Goal: Task Accomplishment & Management: Use online tool/utility

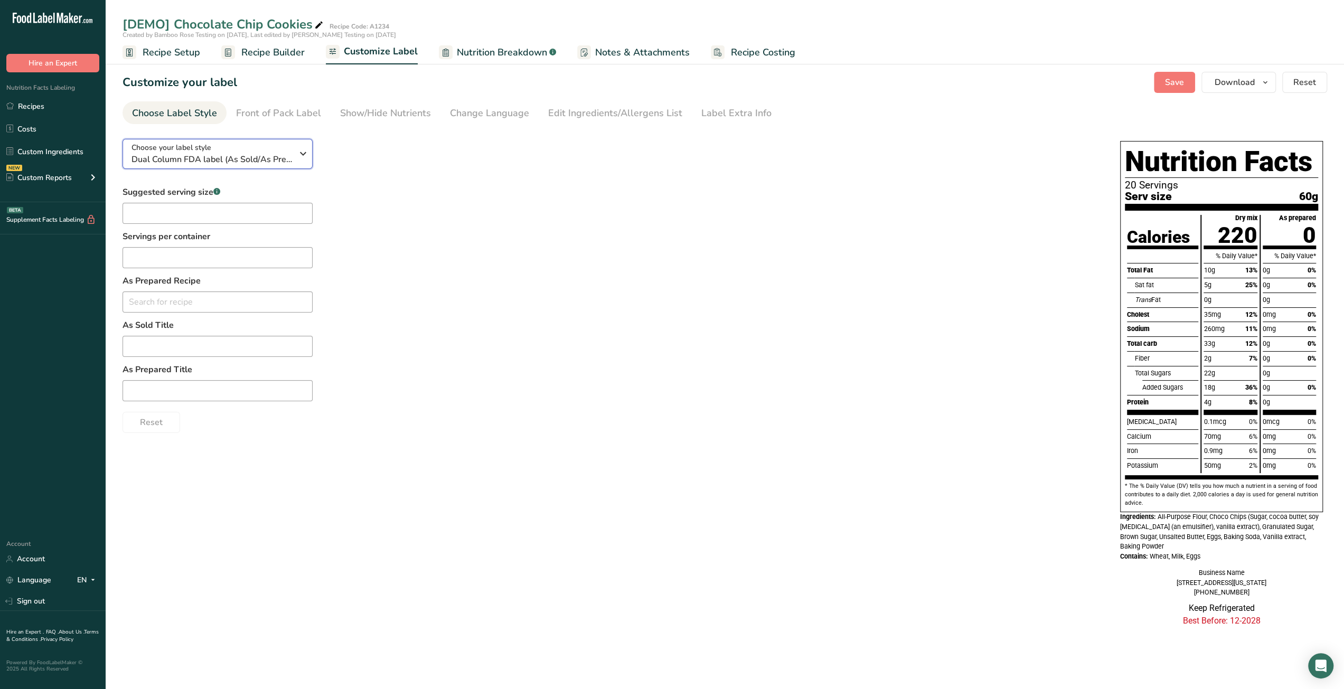
click at [305, 158] on icon "button" at bounding box center [303, 153] width 13 height 19
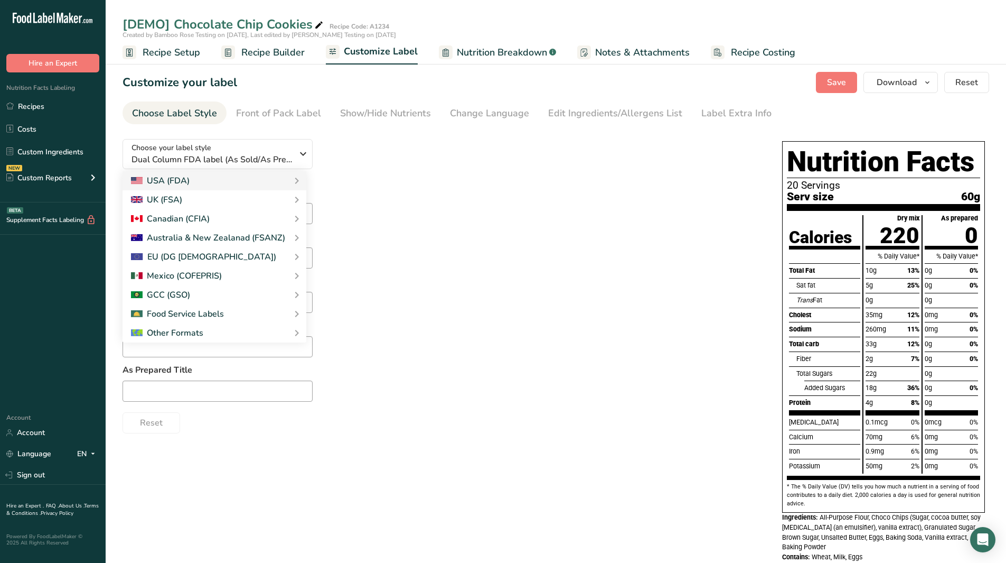
click at [522, 189] on div "Suggested serving size .a-a{fill:#347362;}.b-a{fill:#fff;} Servings per contain…" at bounding box center [442, 309] width 639 height 247
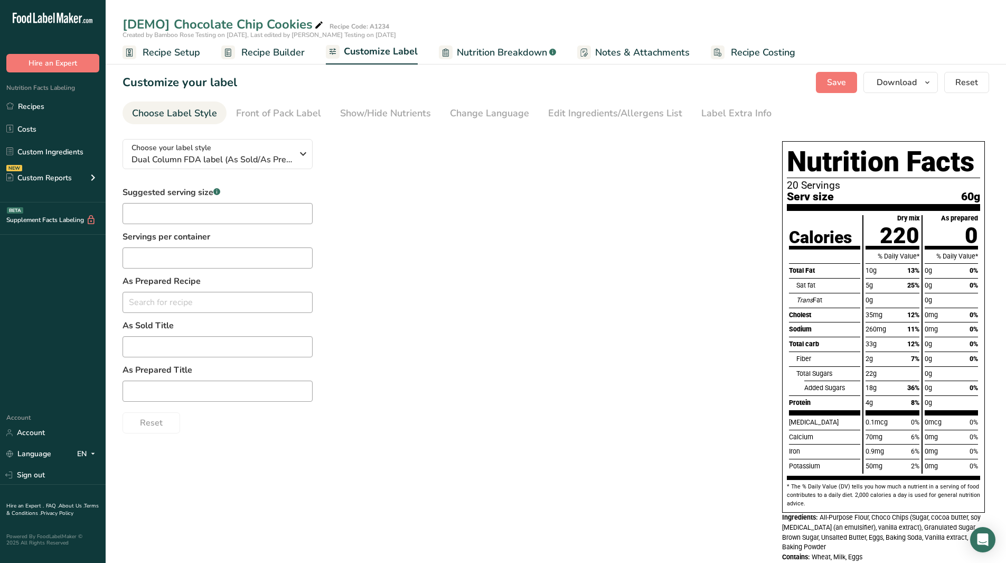
click at [157, 57] on span "Recipe Setup" at bounding box center [172, 52] width 58 height 14
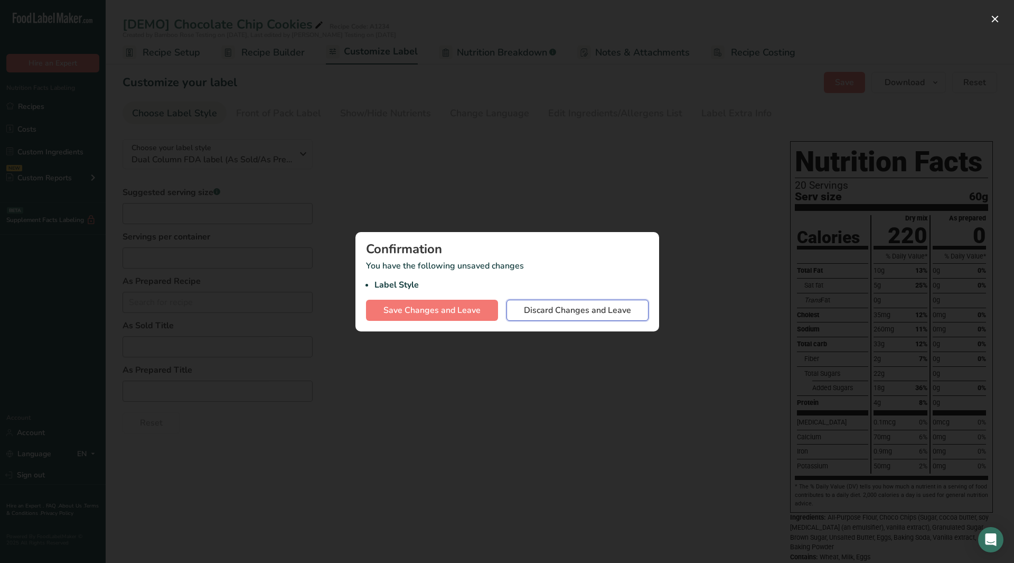
click at [555, 313] on span "Discard Changes and Leave" at bounding box center [577, 310] width 107 height 13
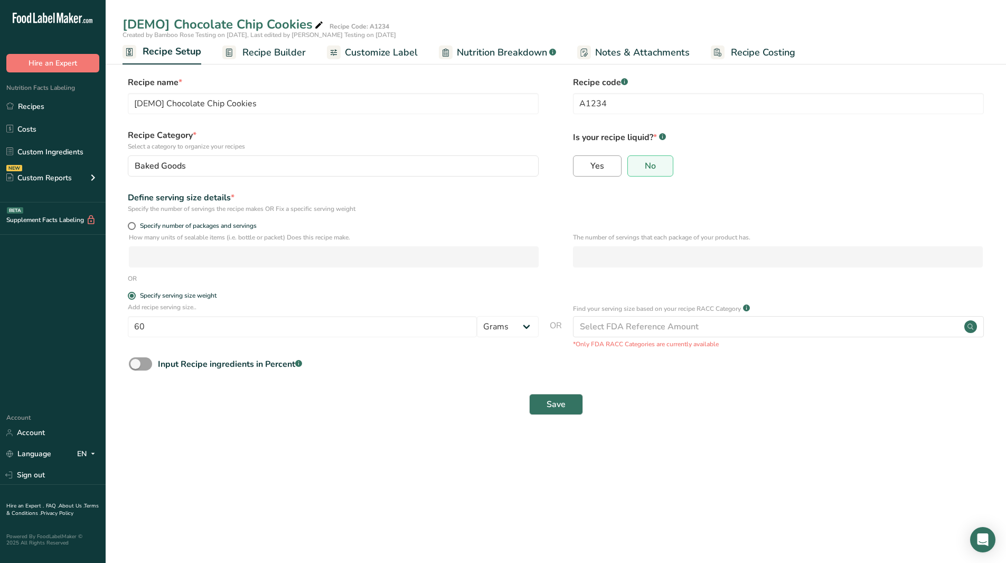
click at [603, 169] on span "Yes" at bounding box center [598, 166] width 14 height 11
click at [581, 169] on input "Yes" at bounding box center [577, 165] width 7 height 7
radio input "true"
radio input "false"
select select "22"
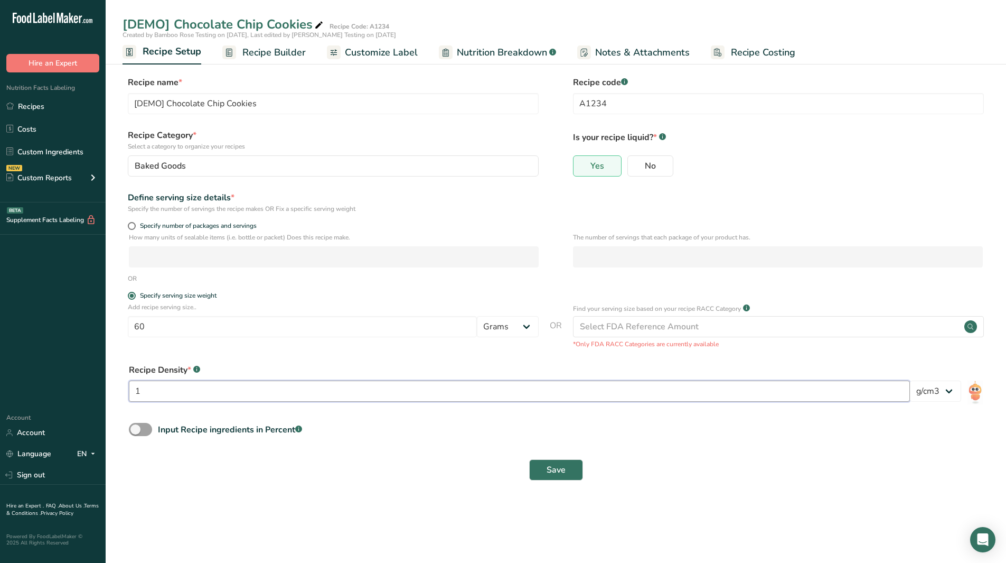
click at [141, 392] on input "1" at bounding box center [519, 390] width 781 height 21
type input "1.2"
click at [548, 473] on span "Save" at bounding box center [556, 469] width 19 height 13
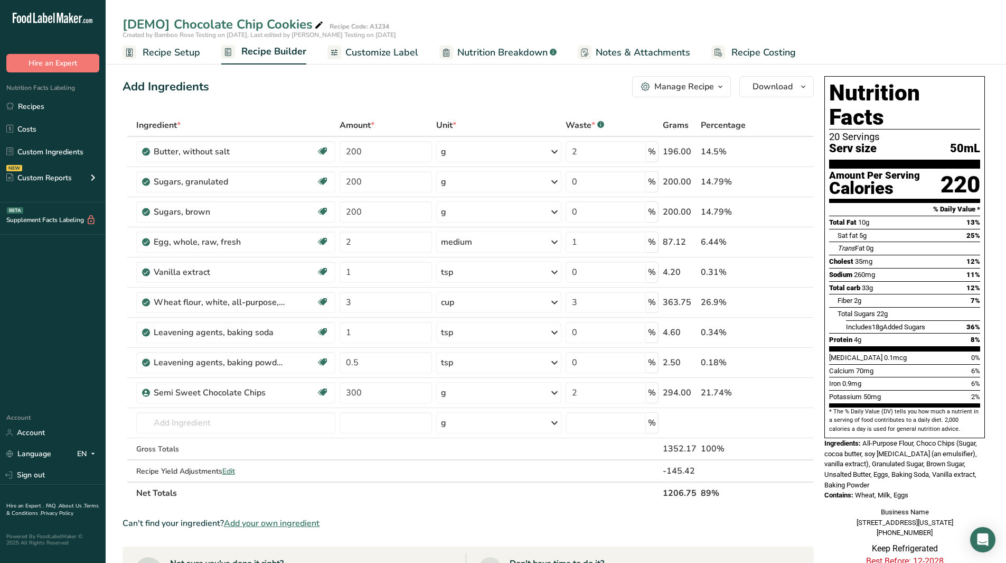
click at [164, 49] on span "Recipe Setup" at bounding box center [172, 52] width 58 height 14
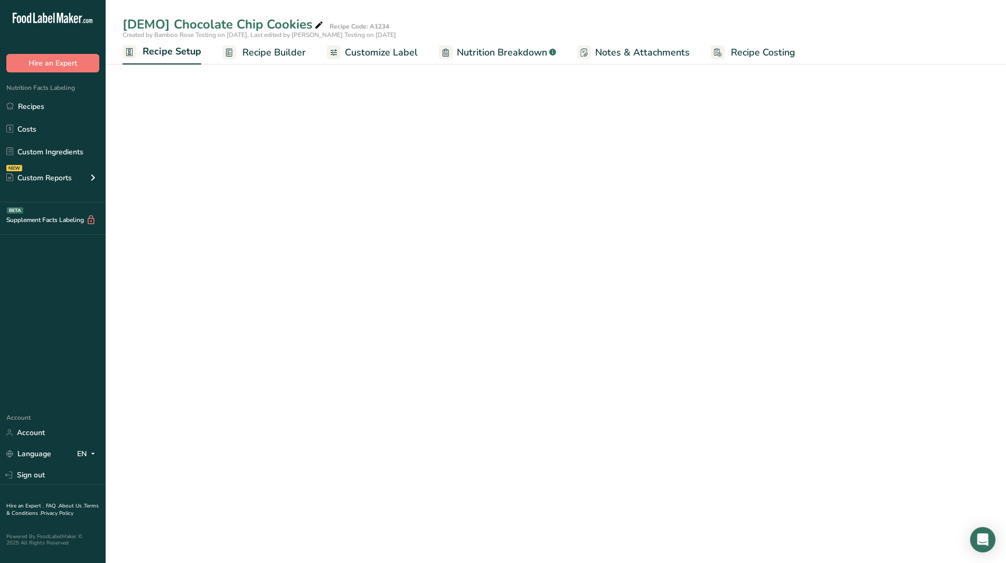
select select "22"
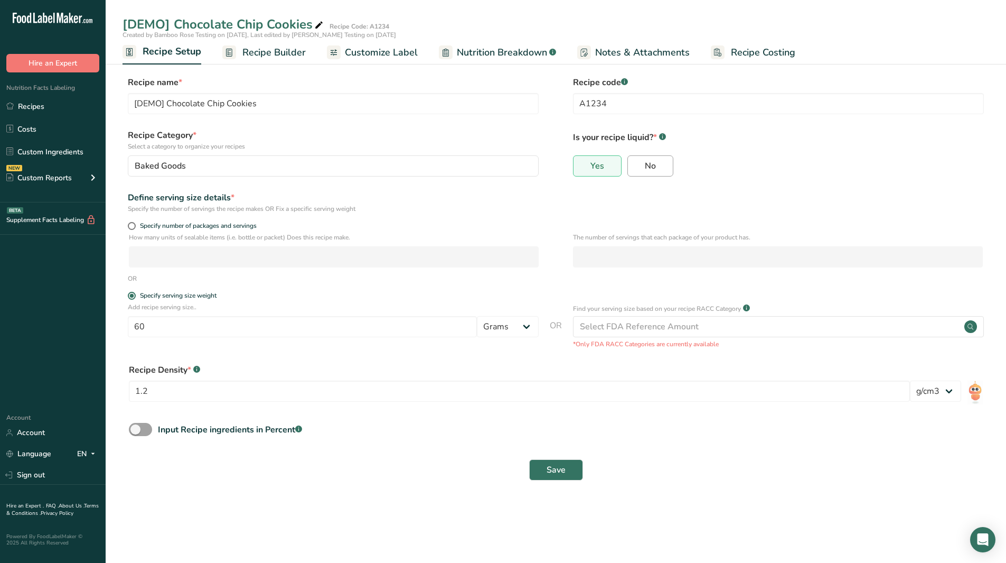
click at [649, 163] on span "No" at bounding box center [650, 166] width 11 height 11
click at [635, 163] on input "No" at bounding box center [631, 165] width 7 height 7
radio input "true"
radio input "false"
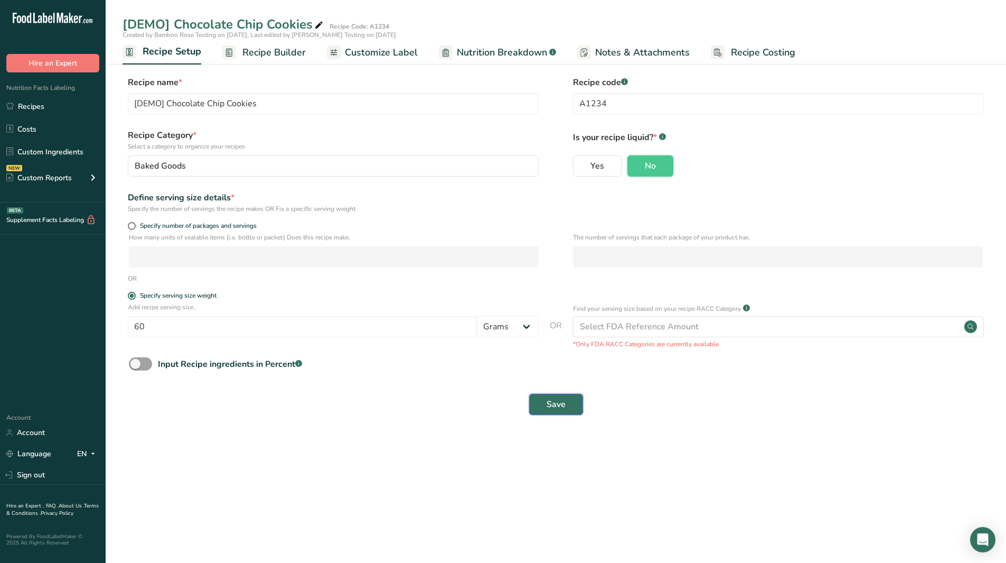
click at [558, 402] on span "Save" at bounding box center [556, 404] width 19 height 13
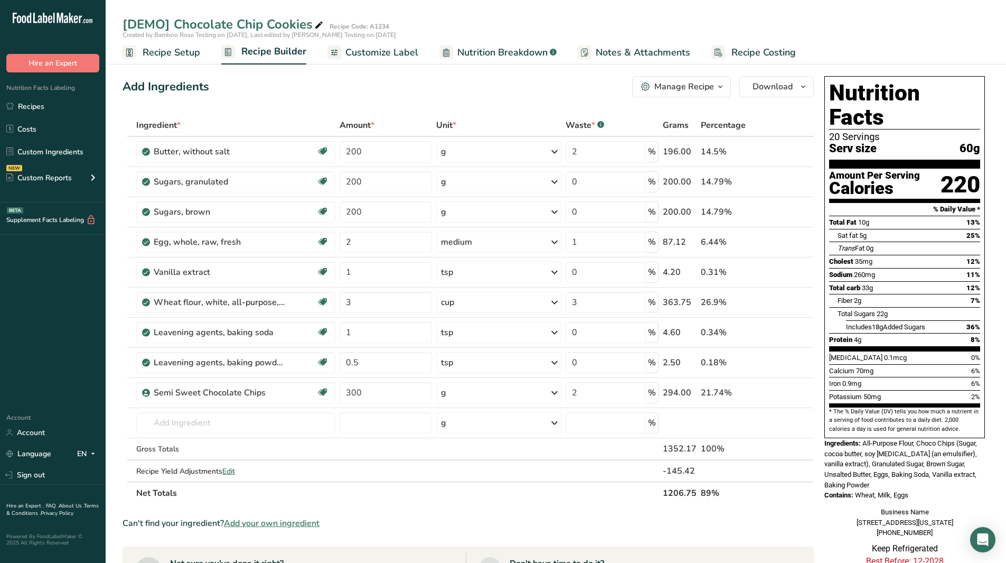
click at [365, 52] on span "Customize Label" at bounding box center [381, 52] width 73 height 14
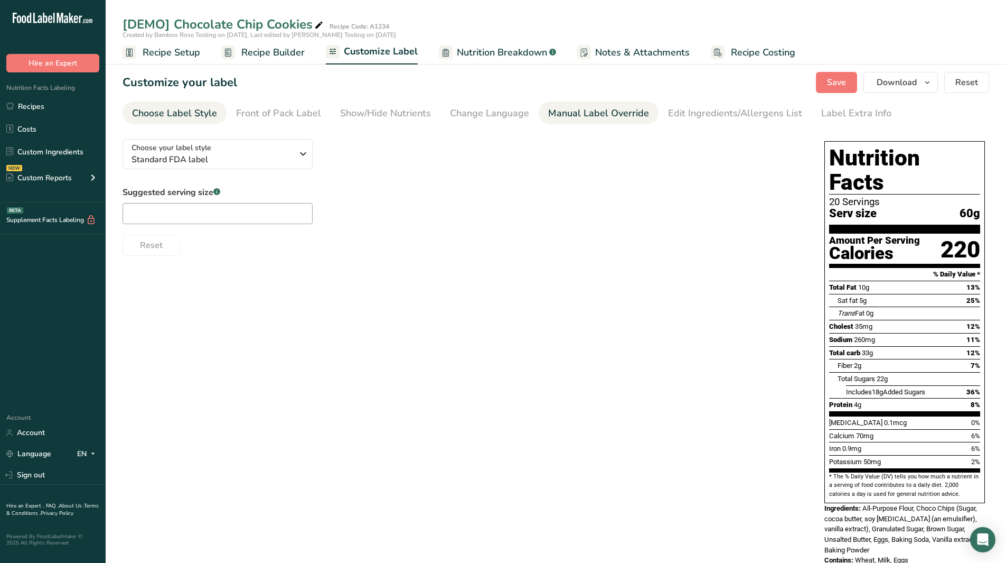
click at [584, 111] on div "Manual Label Override" at bounding box center [598, 113] width 101 height 14
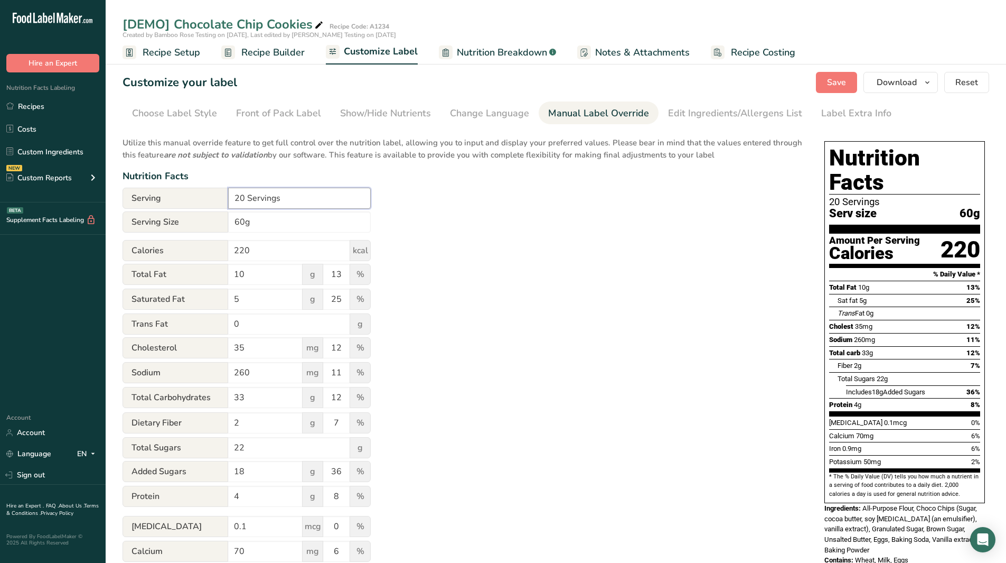
click at [236, 199] on input "20 Servings" at bounding box center [299, 198] width 143 height 21
